Goal: Task Accomplishment & Management: Use online tool/utility

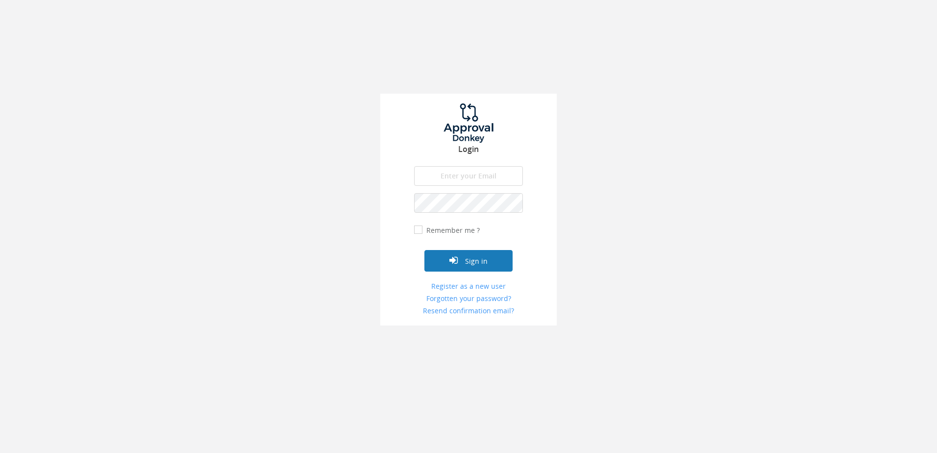
type input "[PERSON_NAME][EMAIL_ADDRESS][DOMAIN_NAME]"
click at [463, 260] on button "Sign in" at bounding box center [468, 261] width 88 height 22
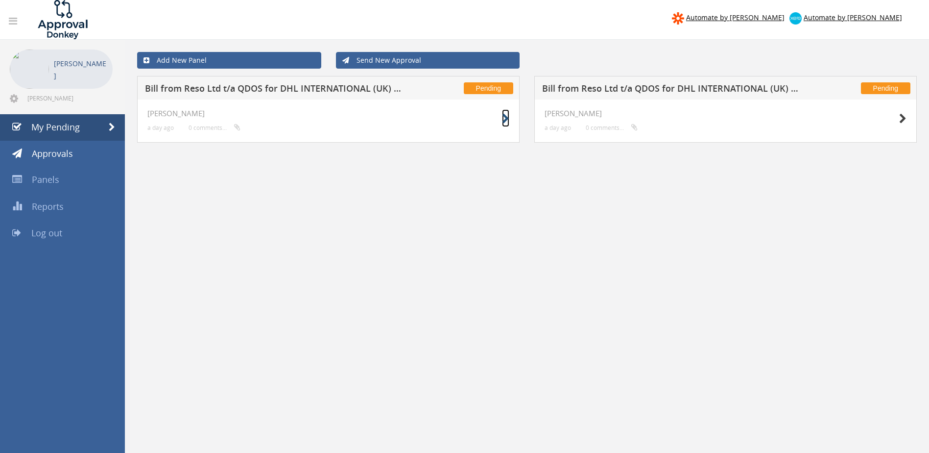
click at [502, 118] on icon at bounding box center [505, 119] width 7 height 10
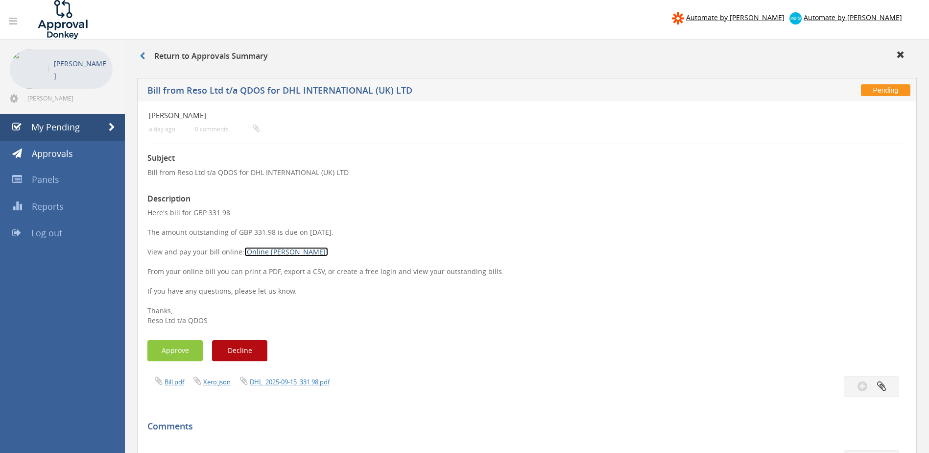
click at [261, 251] on link "[Online [PERSON_NAME]]" at bounding box center [286, 251] width 84 height 9
click at [175, 353] on button "Approve" at bounding box center [174, 350] width 55 height 21
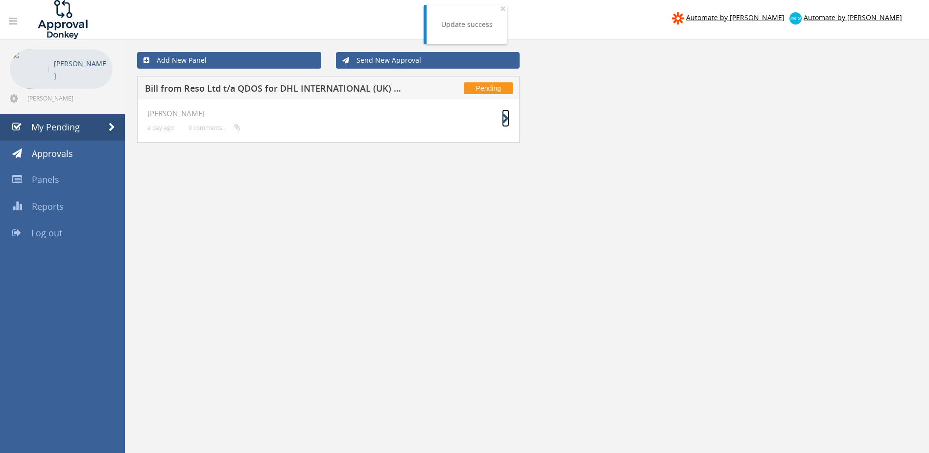
click at [505, 119] on icon at bounding box center [505, 119] width 7 height 10
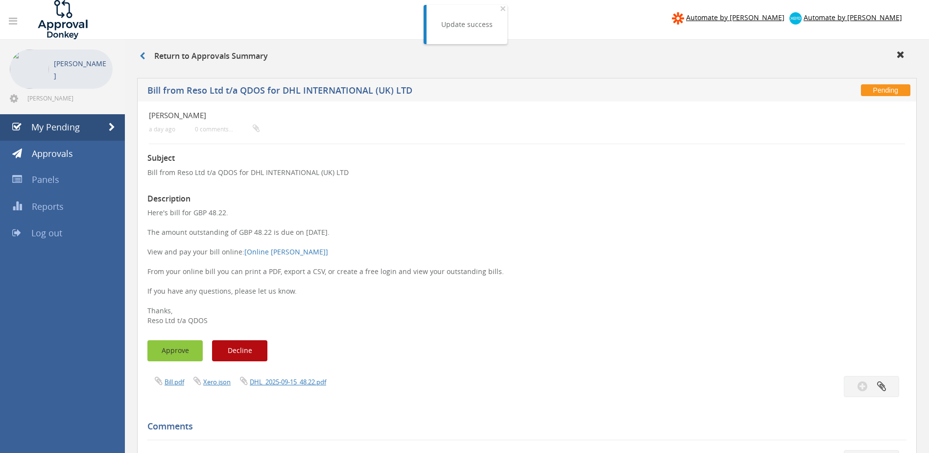
click at [184, 352] on button "Approve" at bounding box center [174, 350] width 55 height 21
